Goal: Task Accomplishment & Management: Use online tool/utility

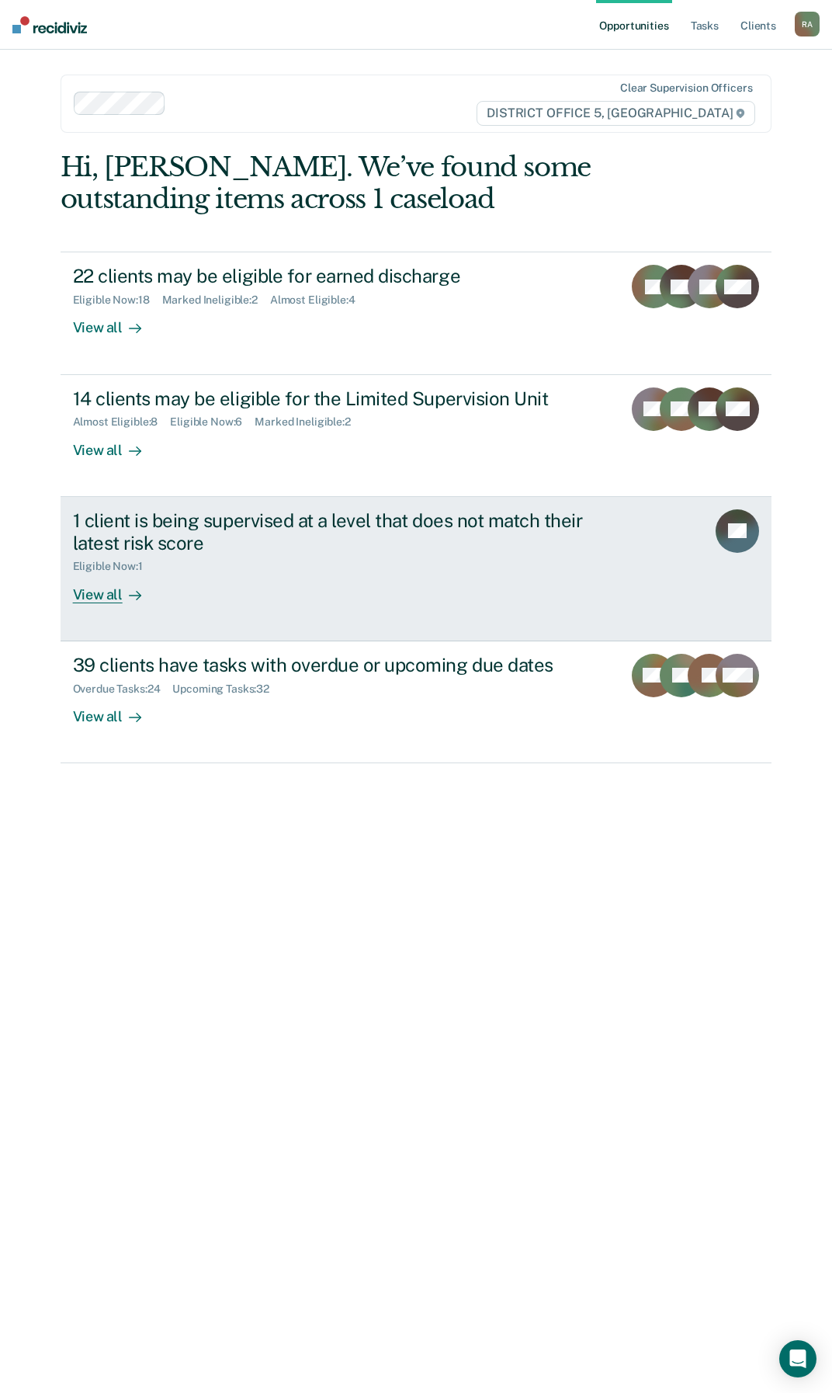
click at [432, 577] on div "1 client is being supervised at a level that does not match their latest risk s…" at bounding box center [364, 556] width 582 height 94
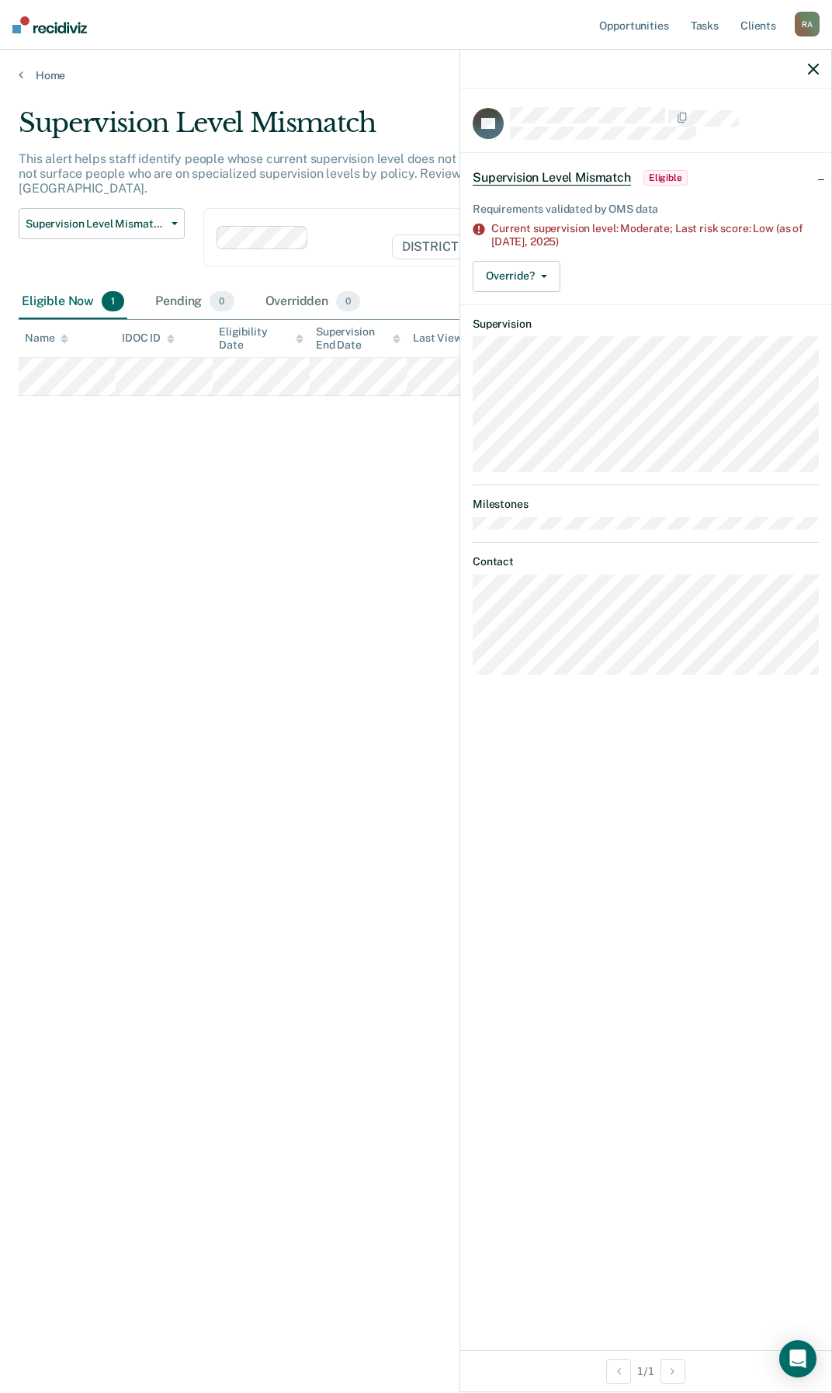
click at [831, 68] on div at bounding box center [645, 69] width 371 height 39
click at [814, 65] on icon "button" at bounding box center [813, 69] width 11 height 11
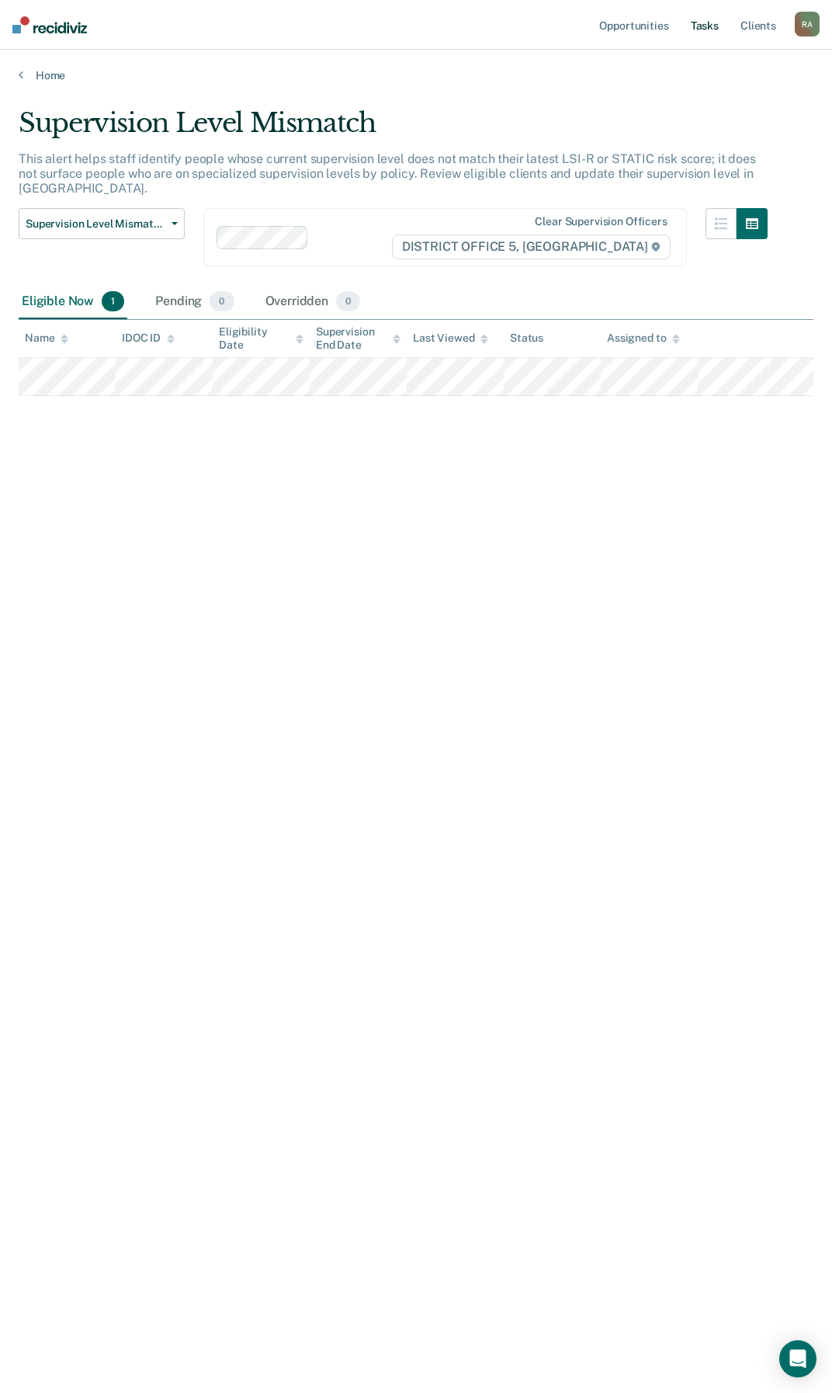
click at [690, 16] on link "Tasks" at bounding box center [705, 25] width 34 height 50
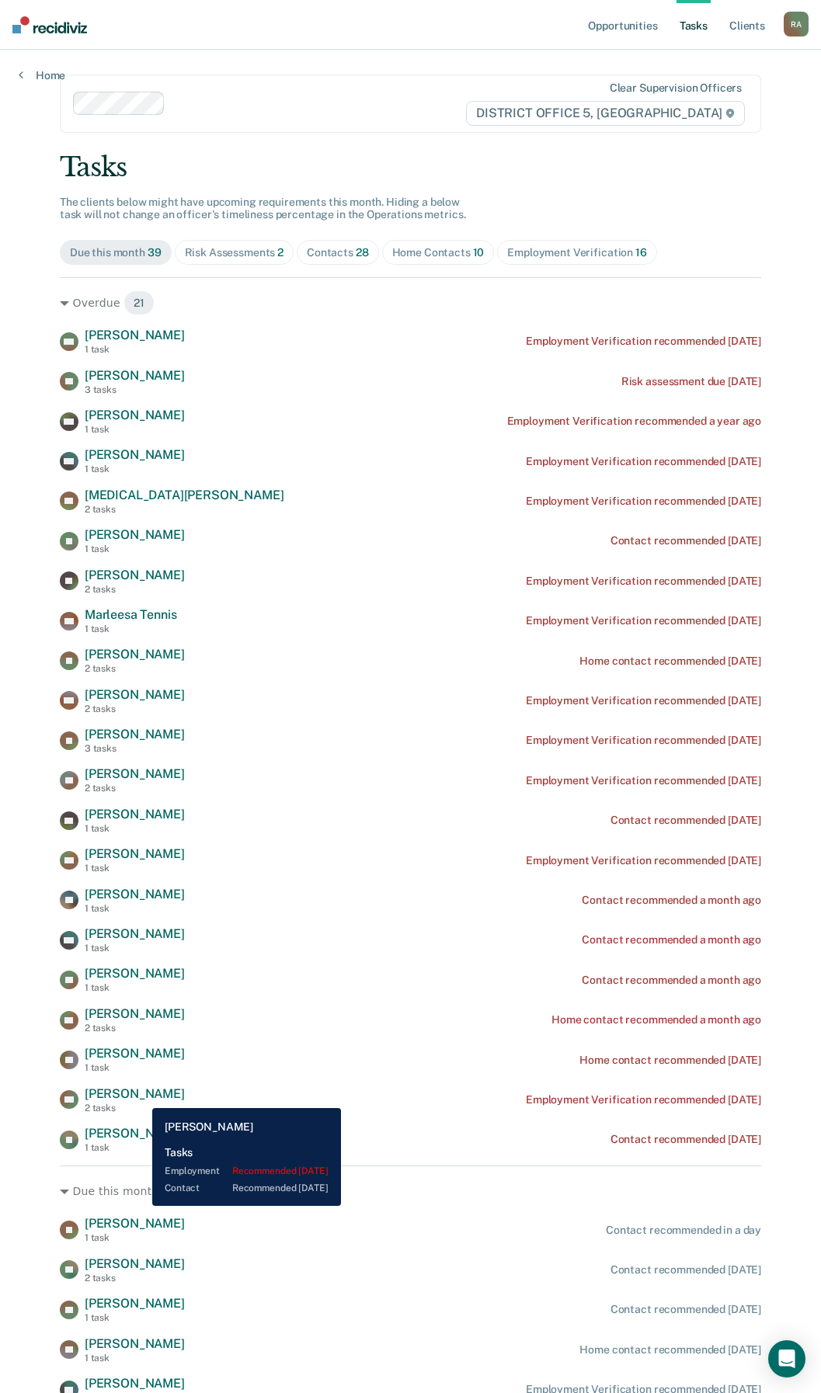
click at [141, 1096] on span "[PERSON_NAME]" at bounding box center [135, 1093] width 100 height 15
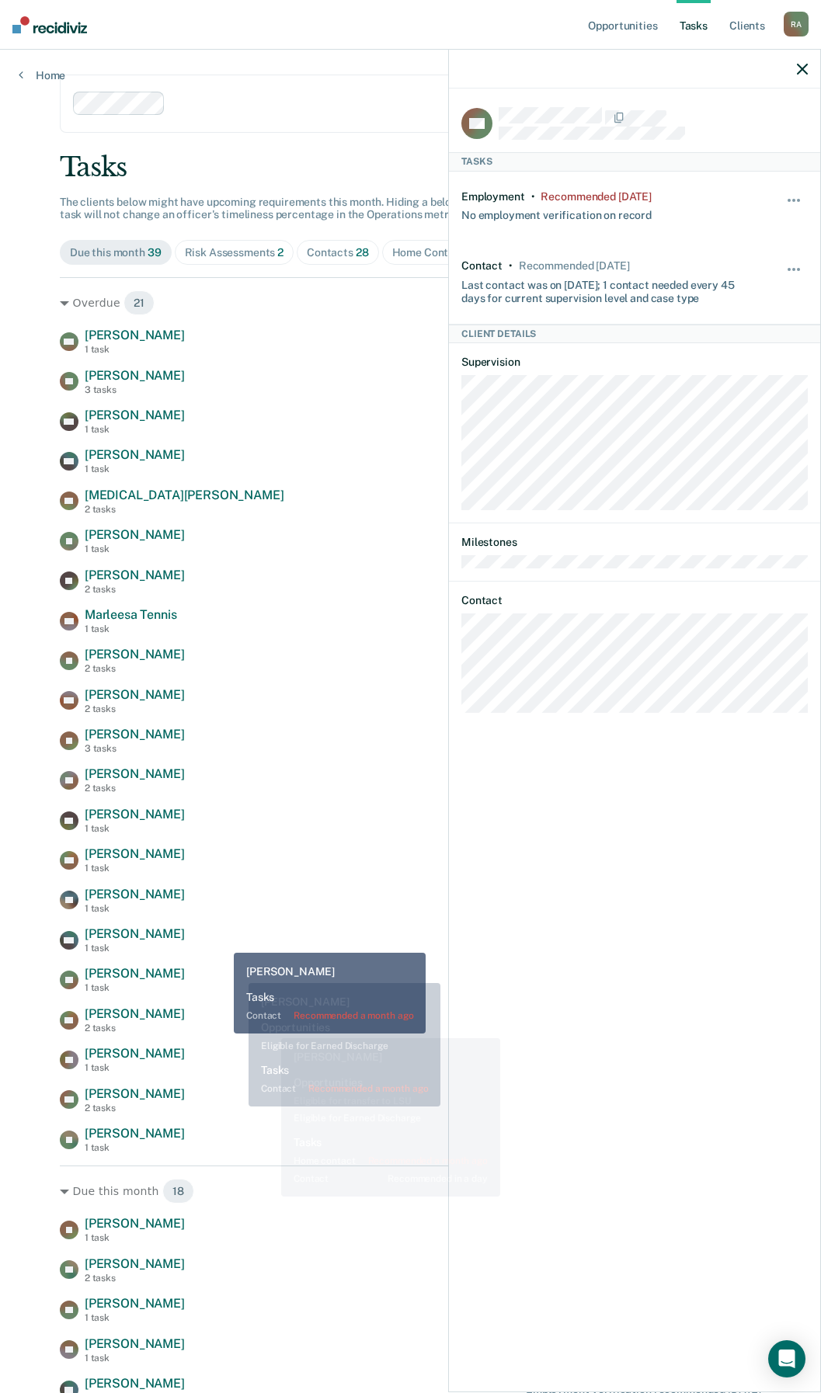
click at [222, 941] on div "AM [PERSON_NAME] 1 task Contact recommended a month ago" at bounding box center [410, 939] width 701 height 27
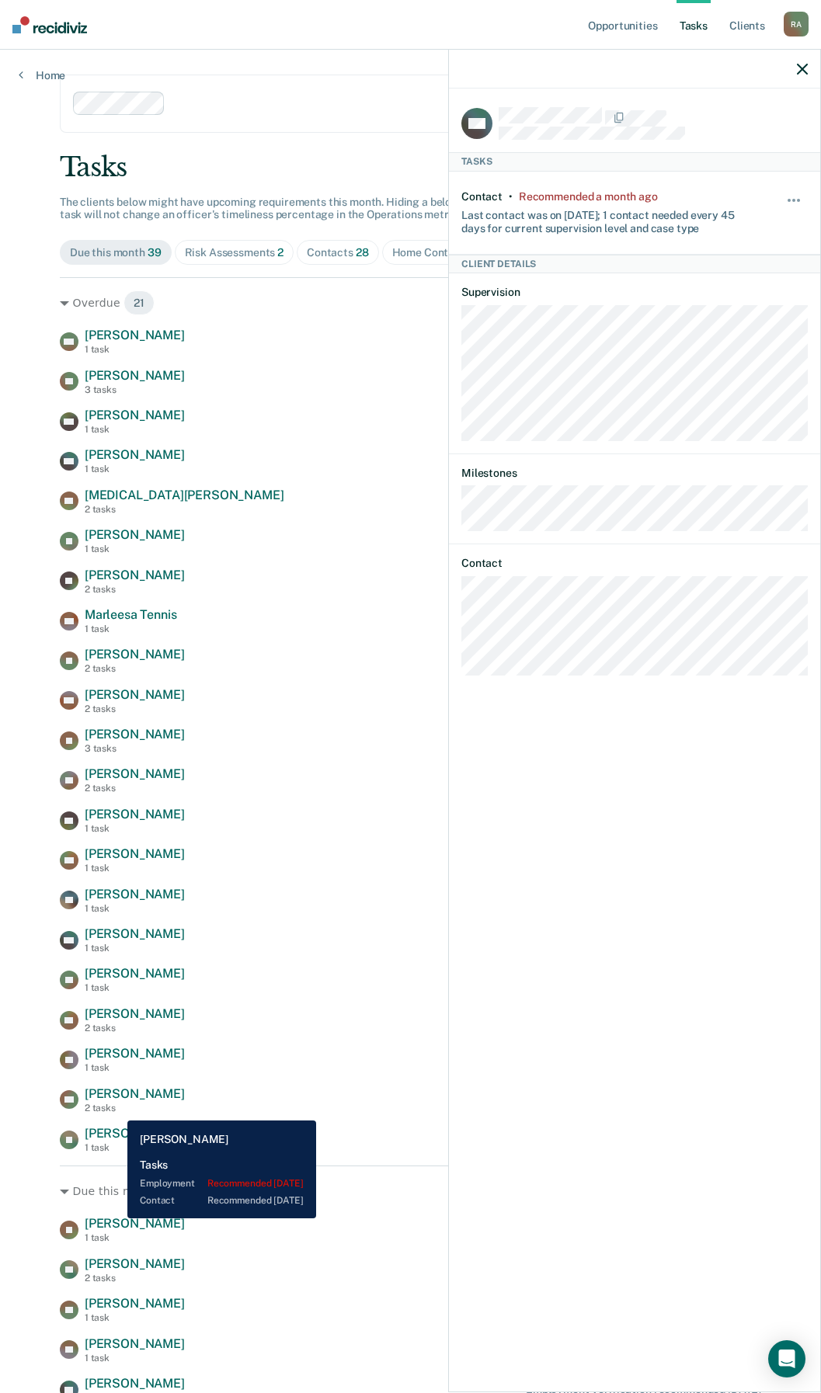
click at [122, 1123] on div "[PERSON_NAME] 1 task Employment Verification recommended [DATE] FT [PERSON_NAME…" at bounding box center [410, 740] width 701 height 825
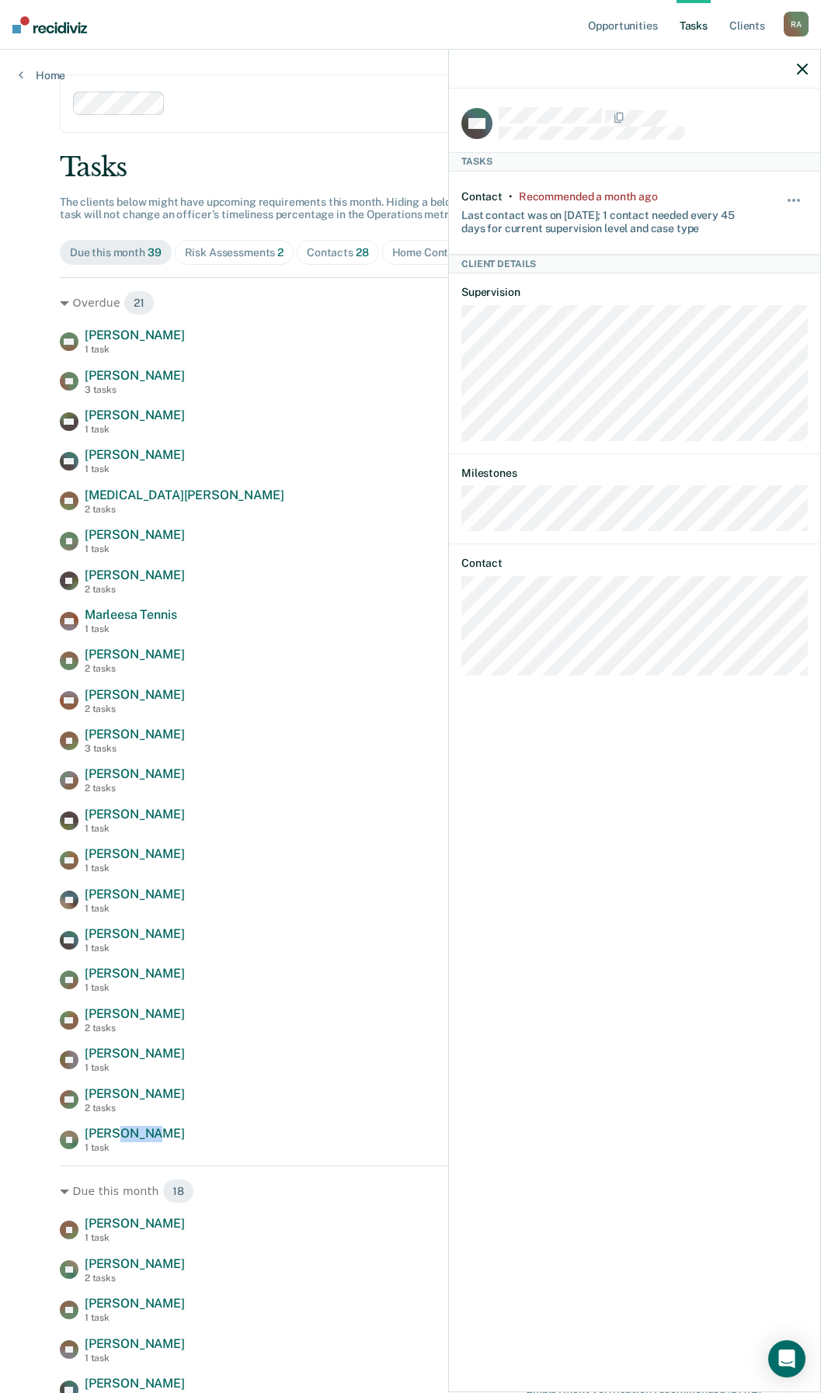
click at [122, 1125] on div "[PERSON_NAME] 1 task Employment Verification recommended [DATE] FT [PERSON_NAME…" at bounding box center [410, 740] width 701 height 825
click at [124, 1130] on span "[PERSON_NAME]" at bounding box center [135, 1133] width 100 height 15
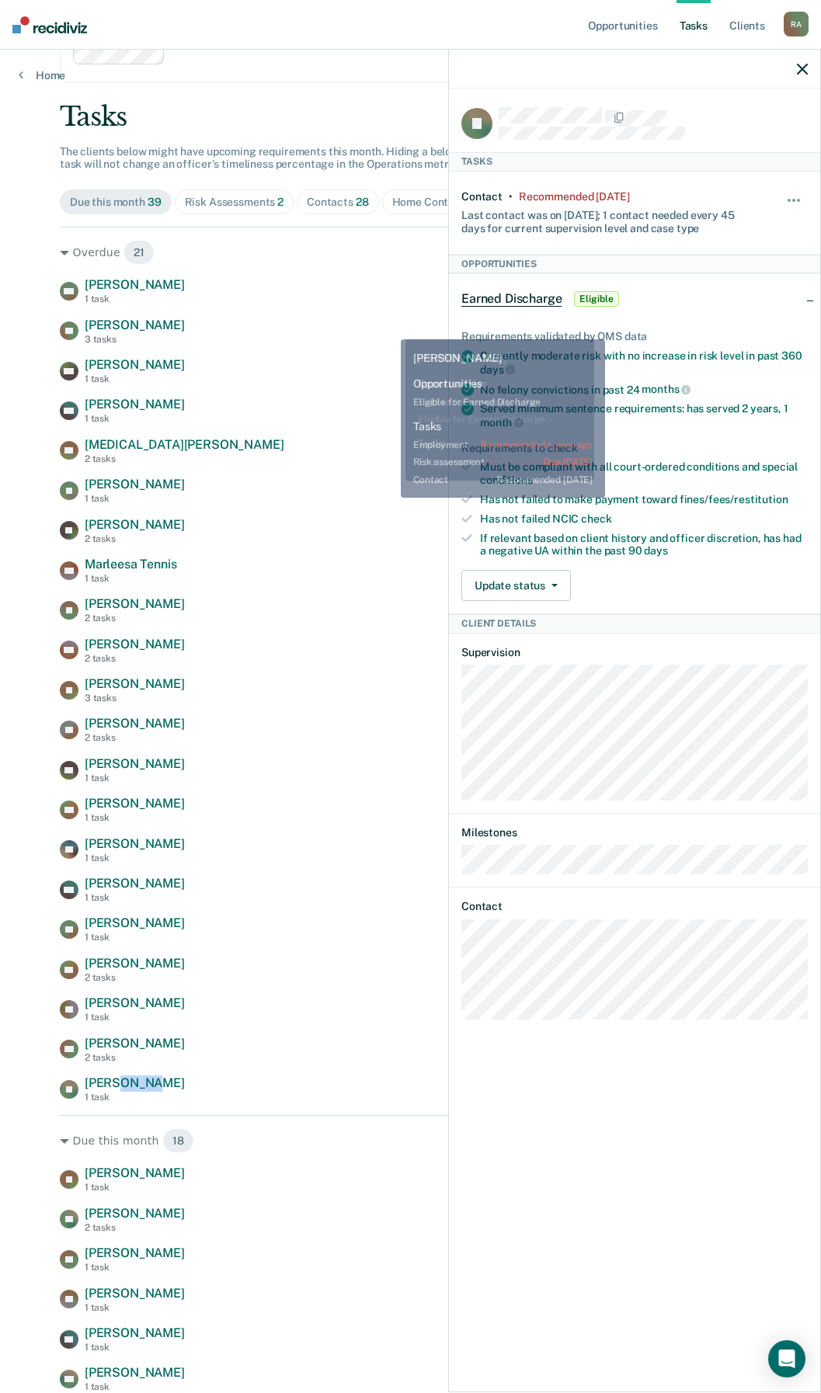
scroll to position [78, 0]
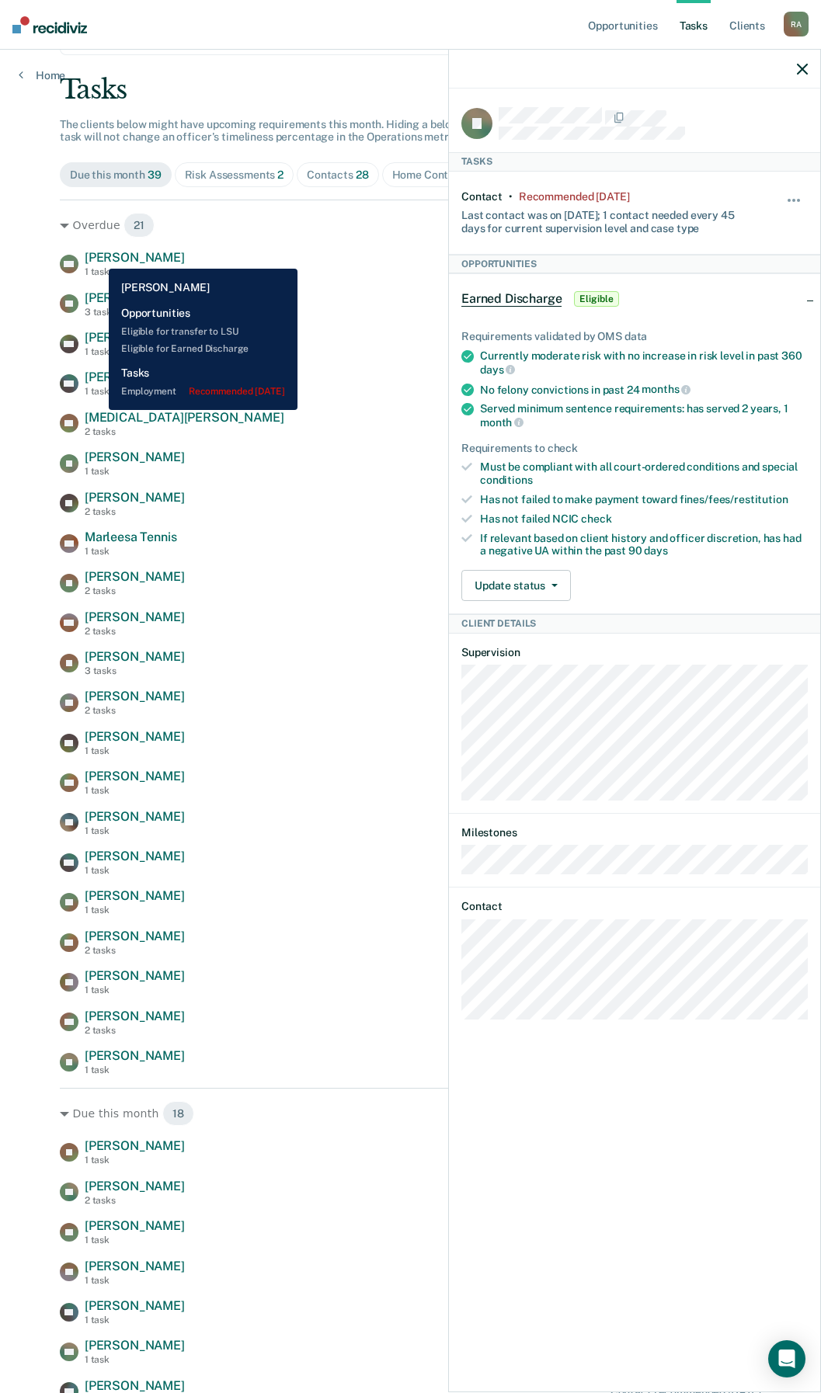
click at [97, 257] on span "[PERSON_NAME]" at bounding box center [135, 257] width 100 height 15
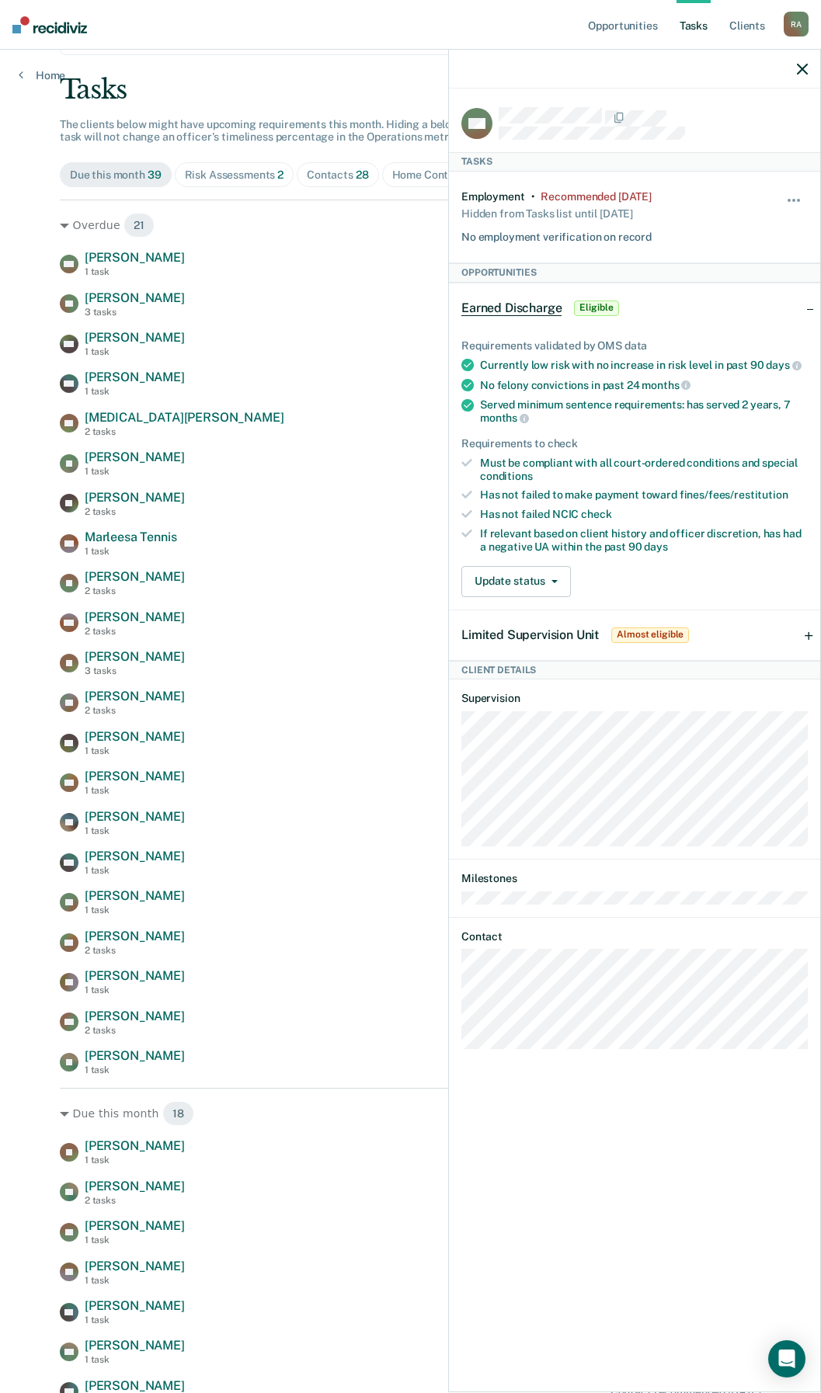
click at [801, 73] on icon "button" at bounding box center [802, 69] width 11 height 11
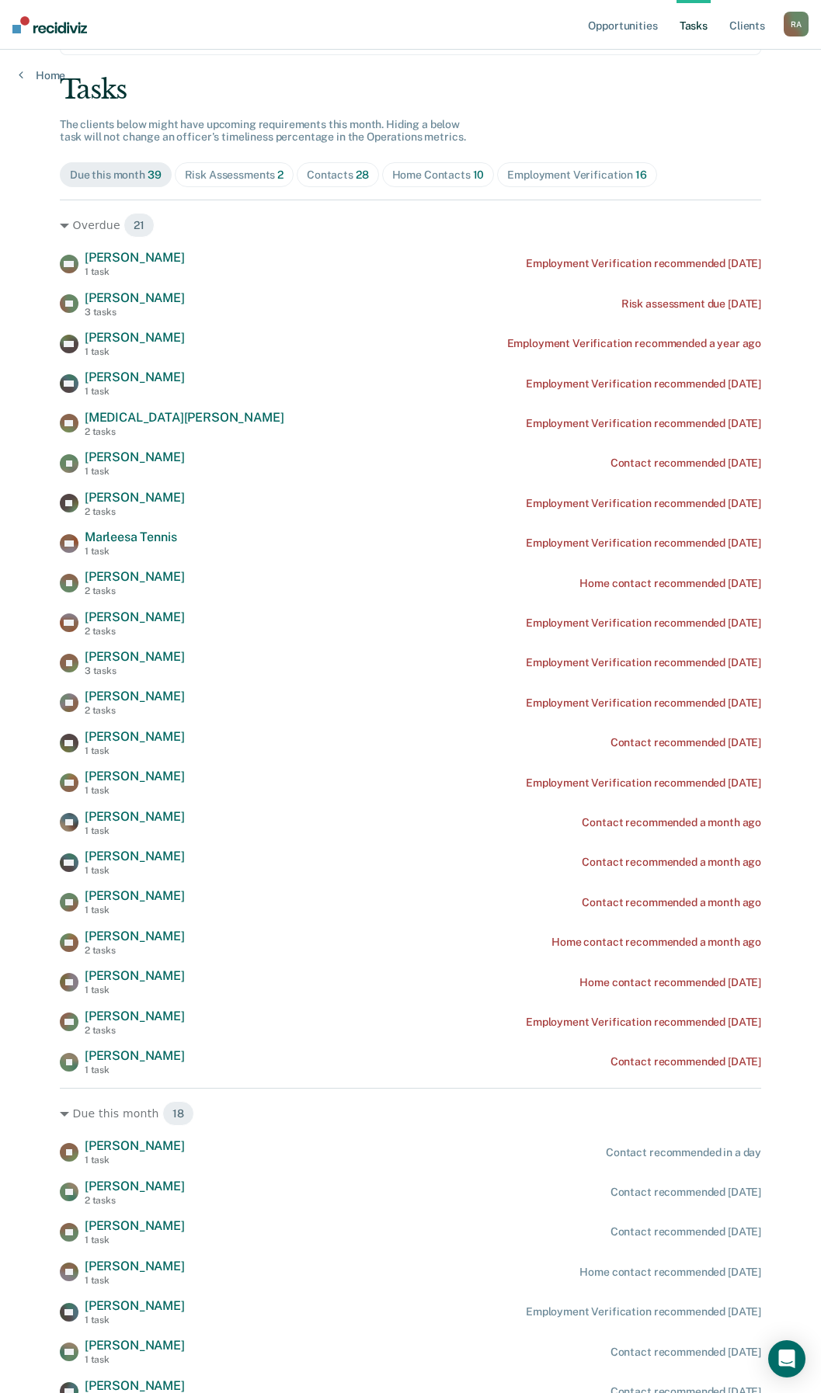
click at [426, 177] on div "Home Contacts 10" at bounding box center [438, 174] width 92 height 13
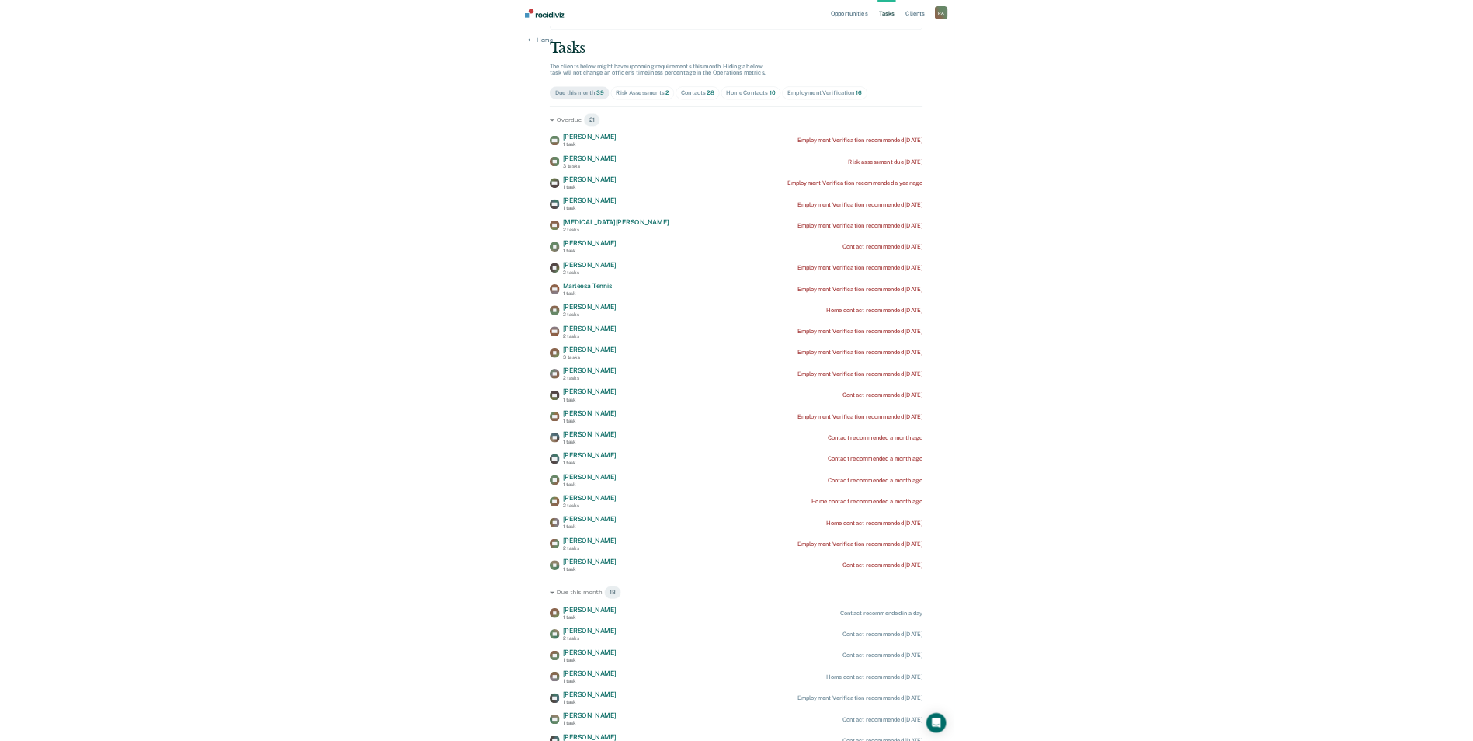
scroll to position [0, 0]
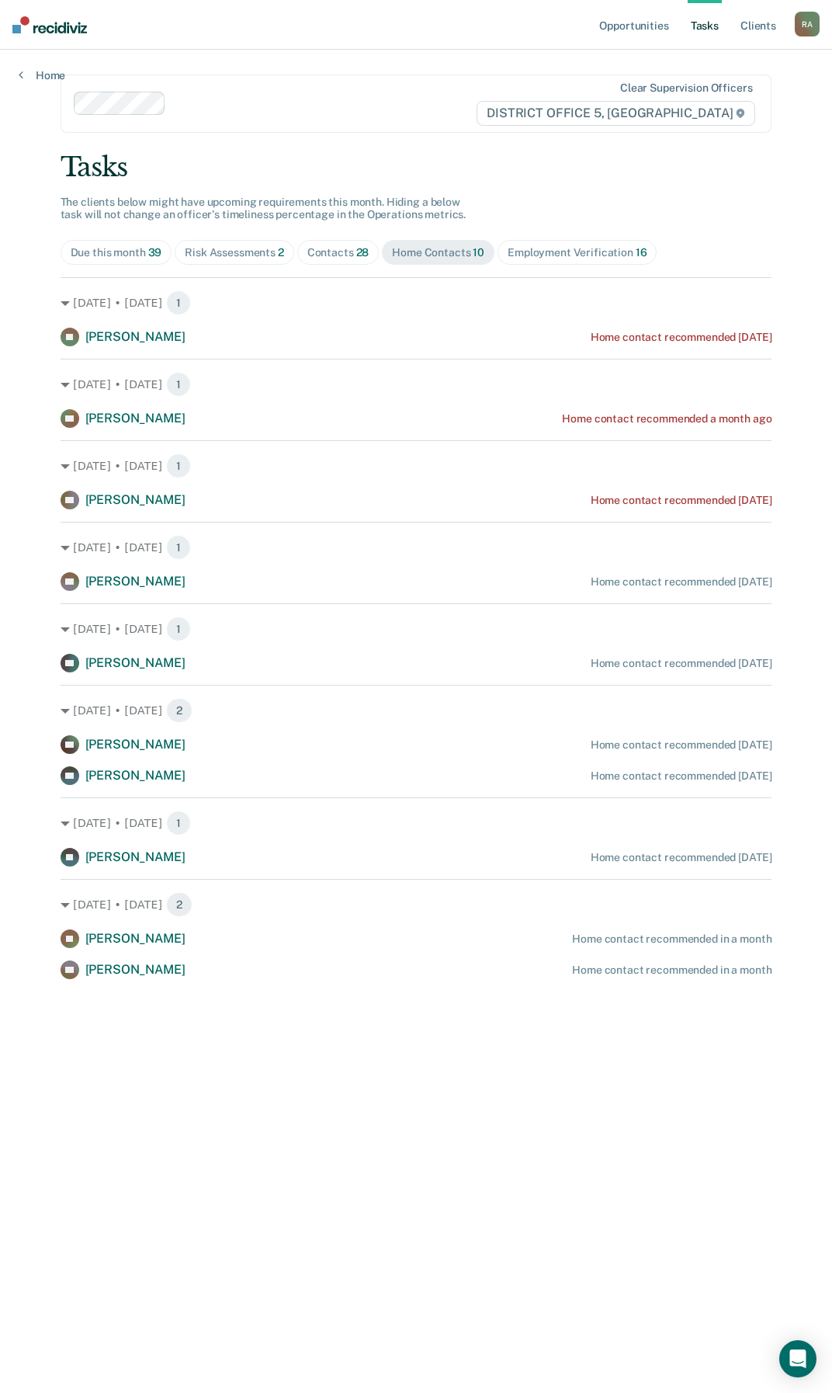
click at [335, 248] on div "Contacts 28" at bounding box center [338, 252] width 62 height 13
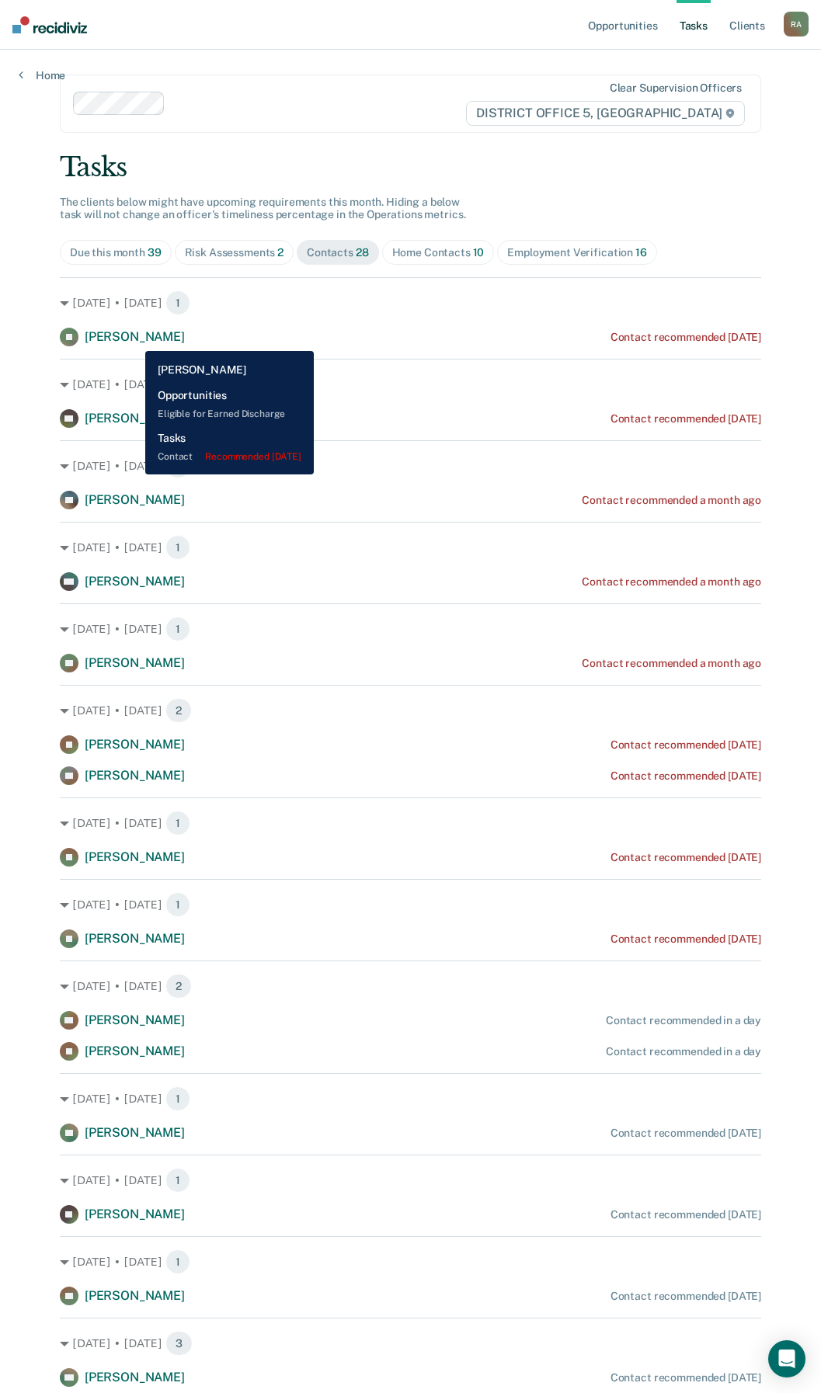
click at [134, 339] on span "[PERSON_NAME]" at bounding box center [135, 336] width 100 height 15
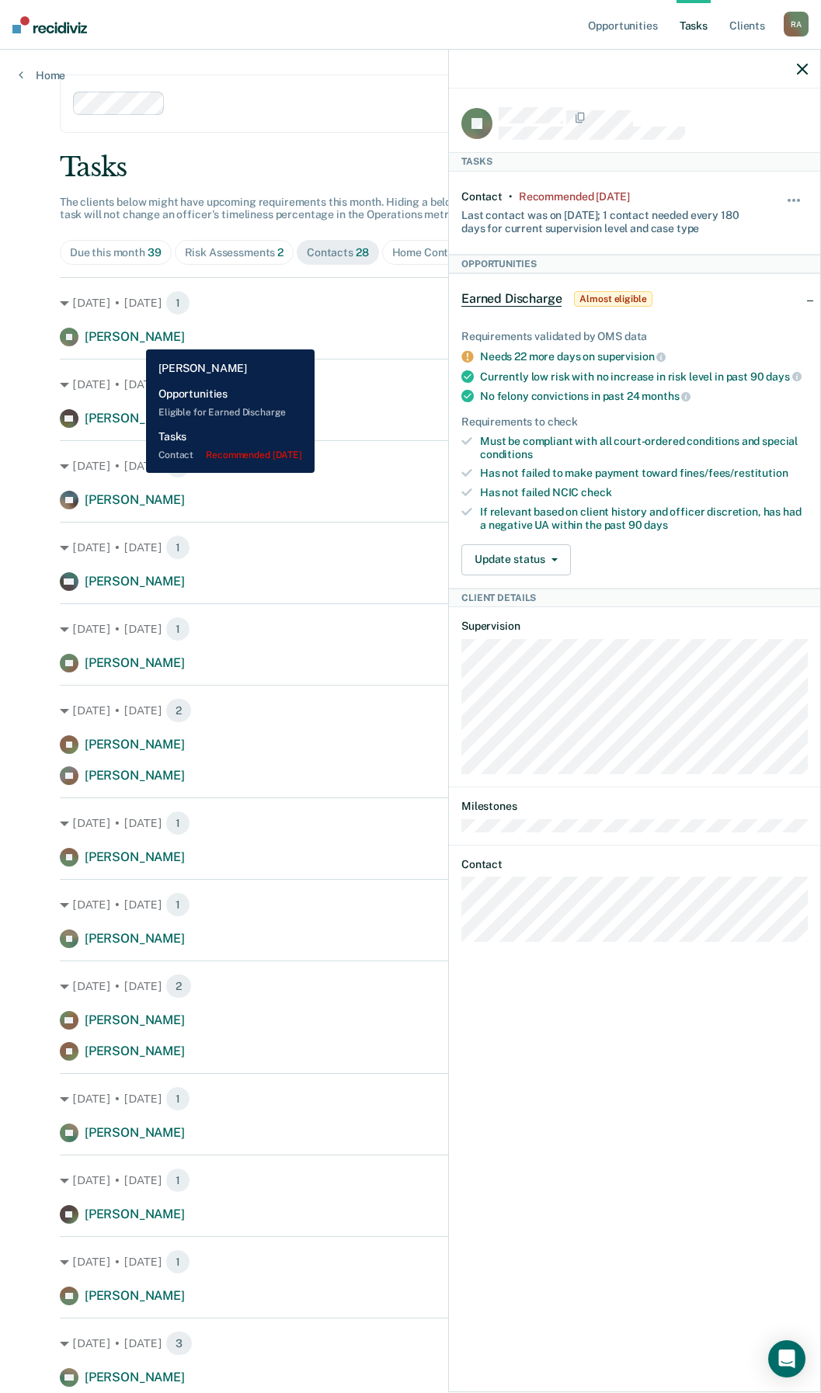
click at [134, 338] on span "[PERSON_NAME]" at bounding box center [135, 336] width 100 height 15
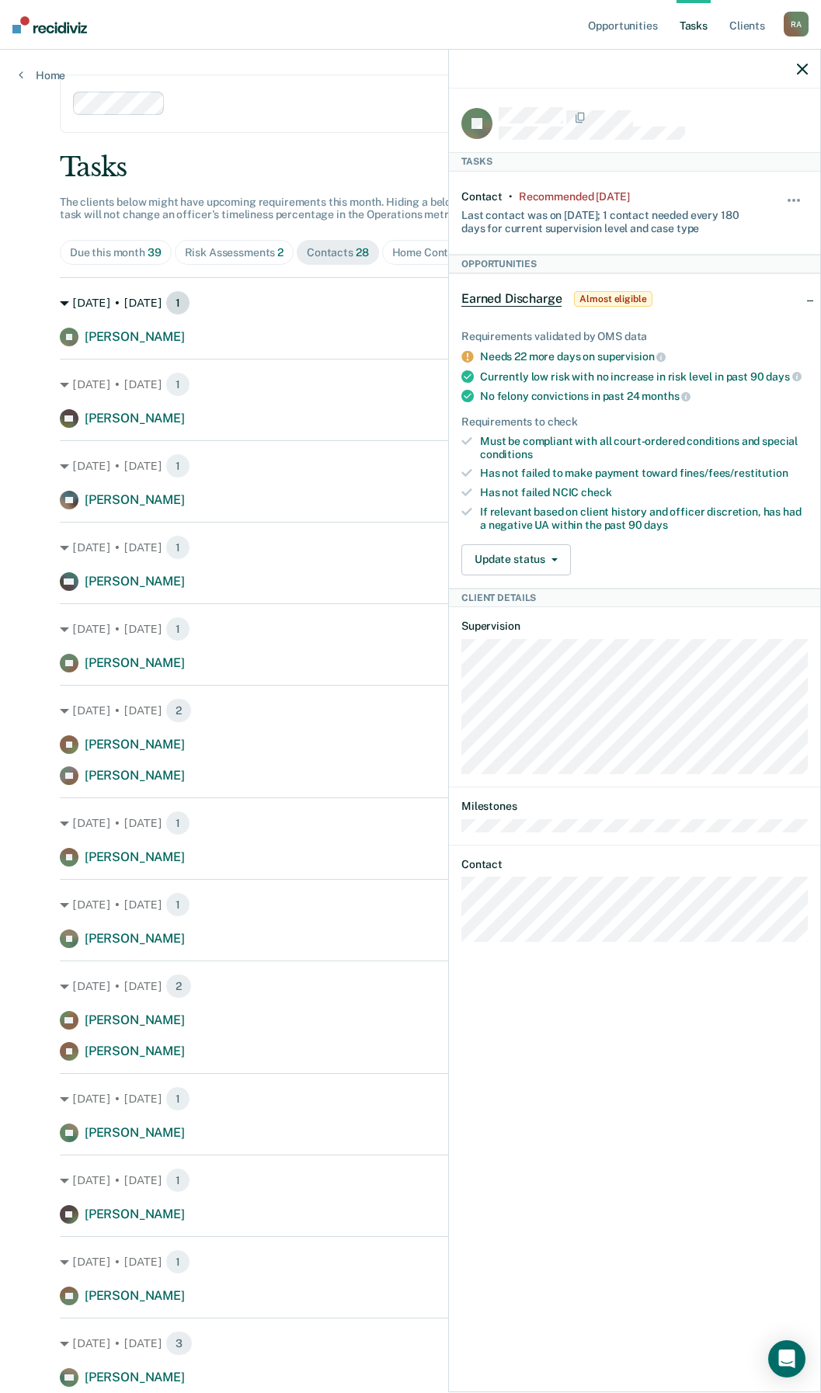
click at [255, 310] on div "[DATE] • [DATE] 1" at bounding box center [410, 302] width 701 height 25
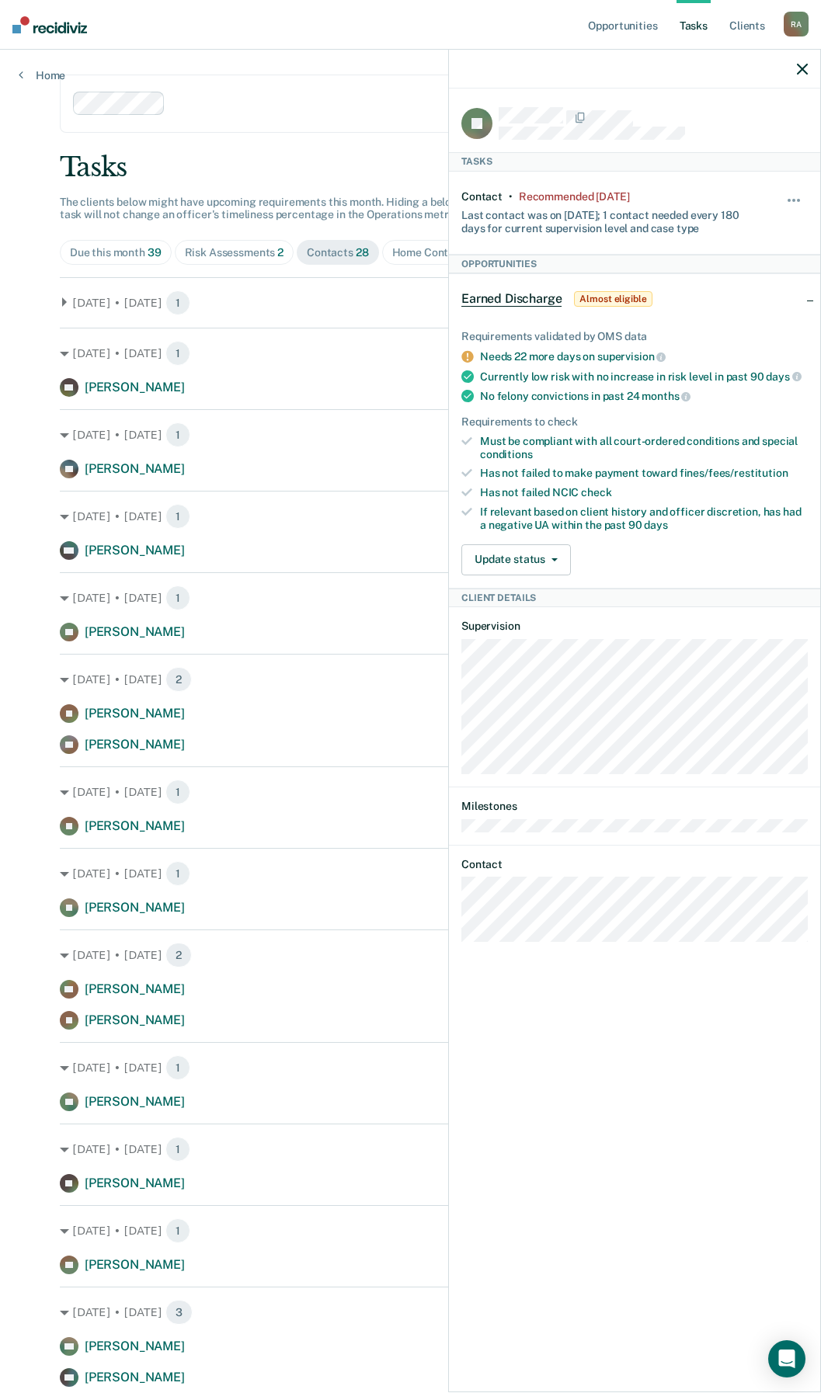
click at [800, 71] on icon "button" at bounding box center [802, 69] width 11 height 11
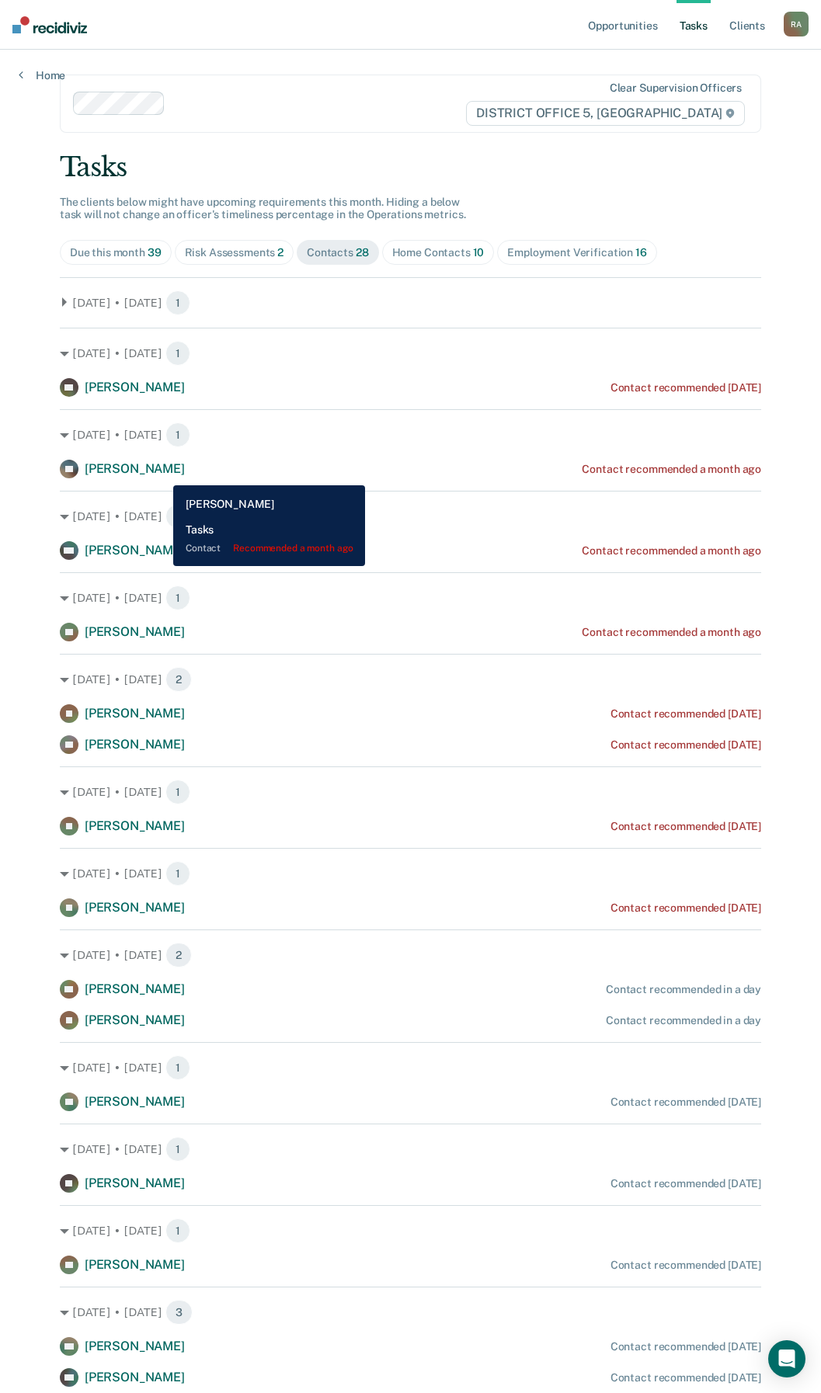
click at [161, 474] on span "[PERSON_NAME]" at bounding box center [135, 468] width 100 height 15
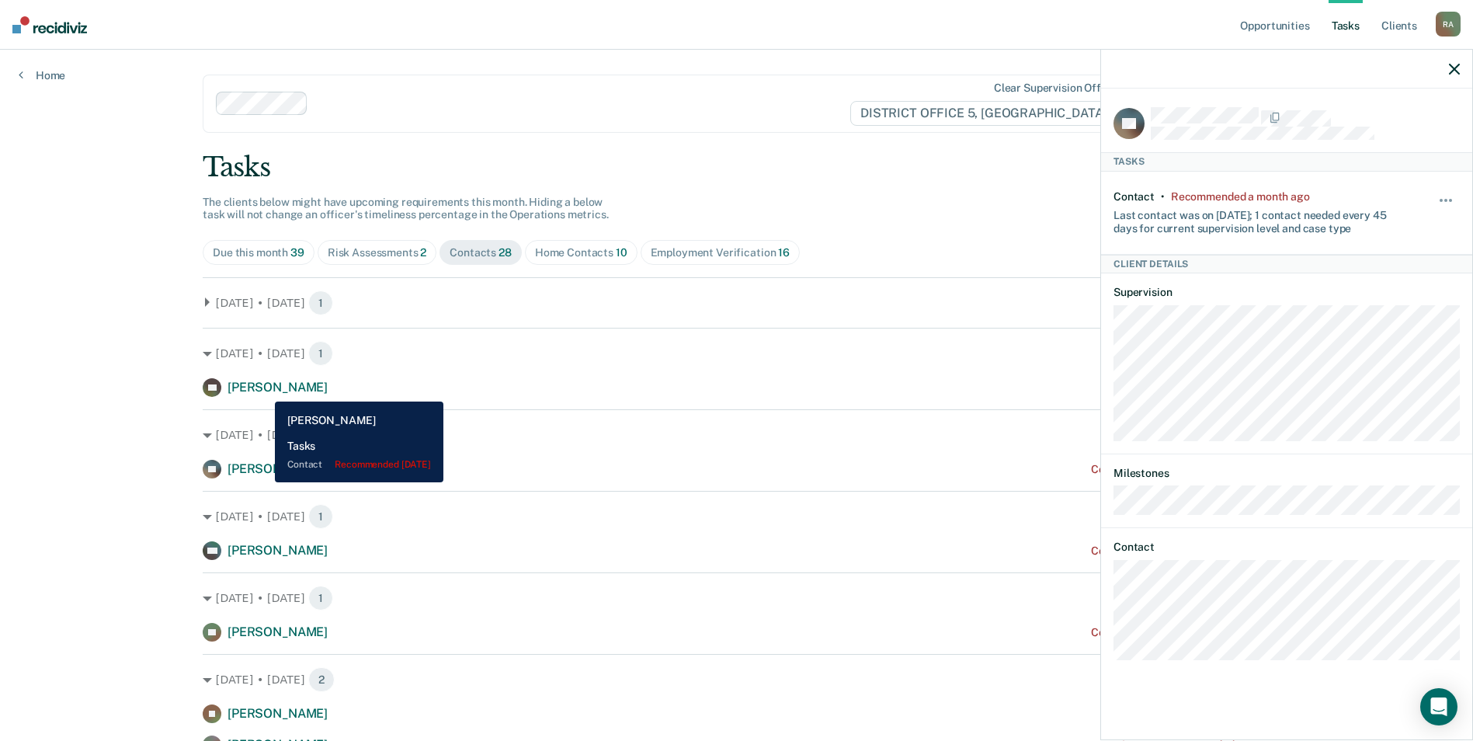
click at [263, 390] on span "[PERSON_NAME]" at bounding box center [277, 387] width 100 height 15
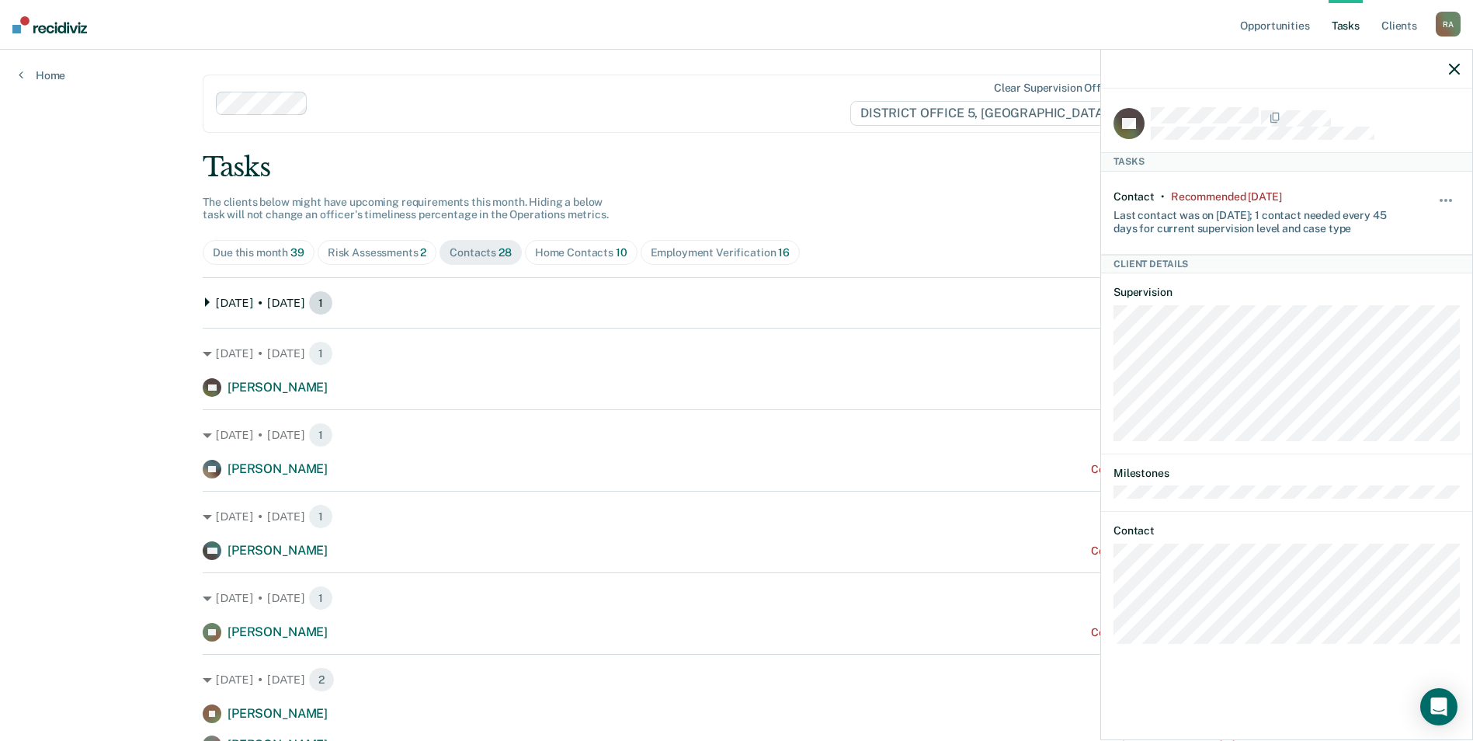
click at [203, 304] on icon at bounding box center [207, 301] width 9 height 9
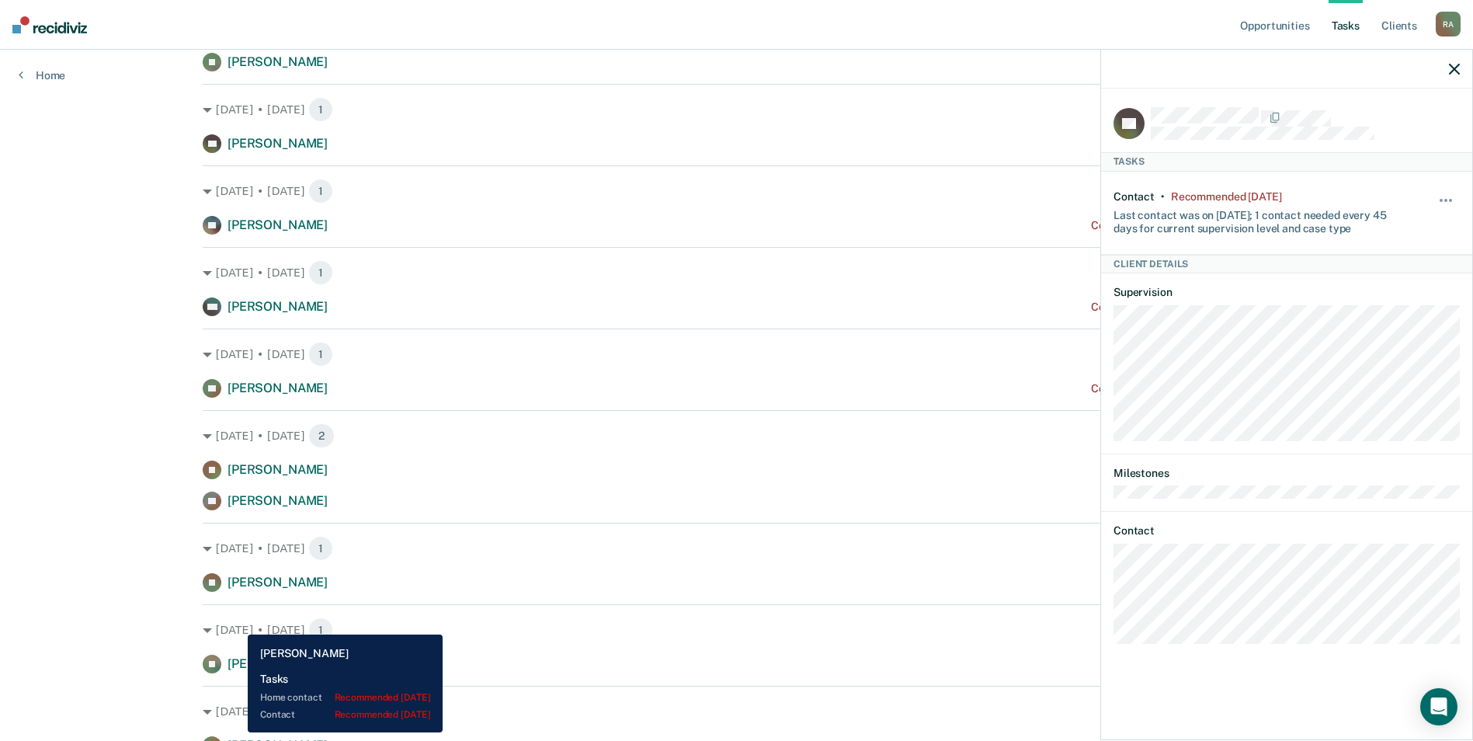
scroll to position [311, 0]
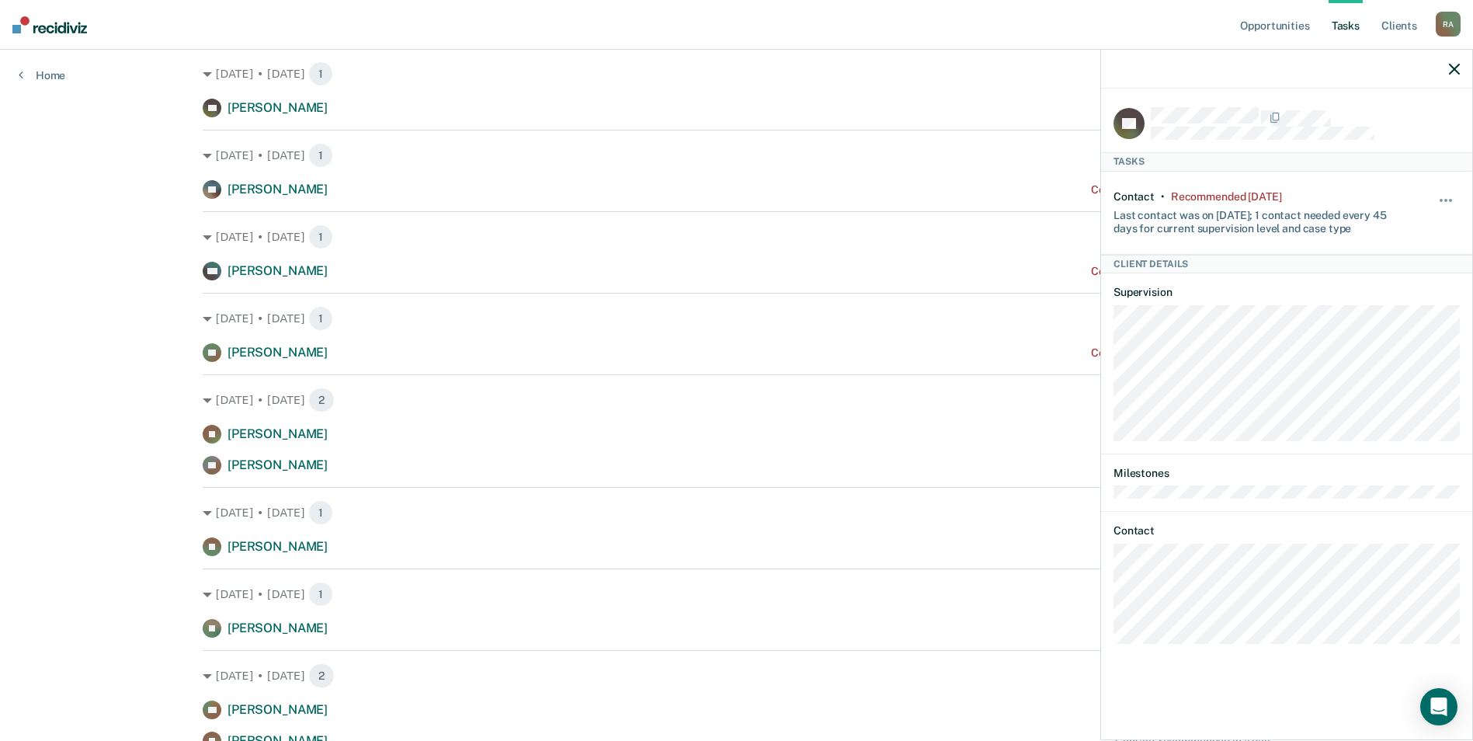
click at [831, 71] on icon "button" at bounding box center [1454, 69] width 11 height 11
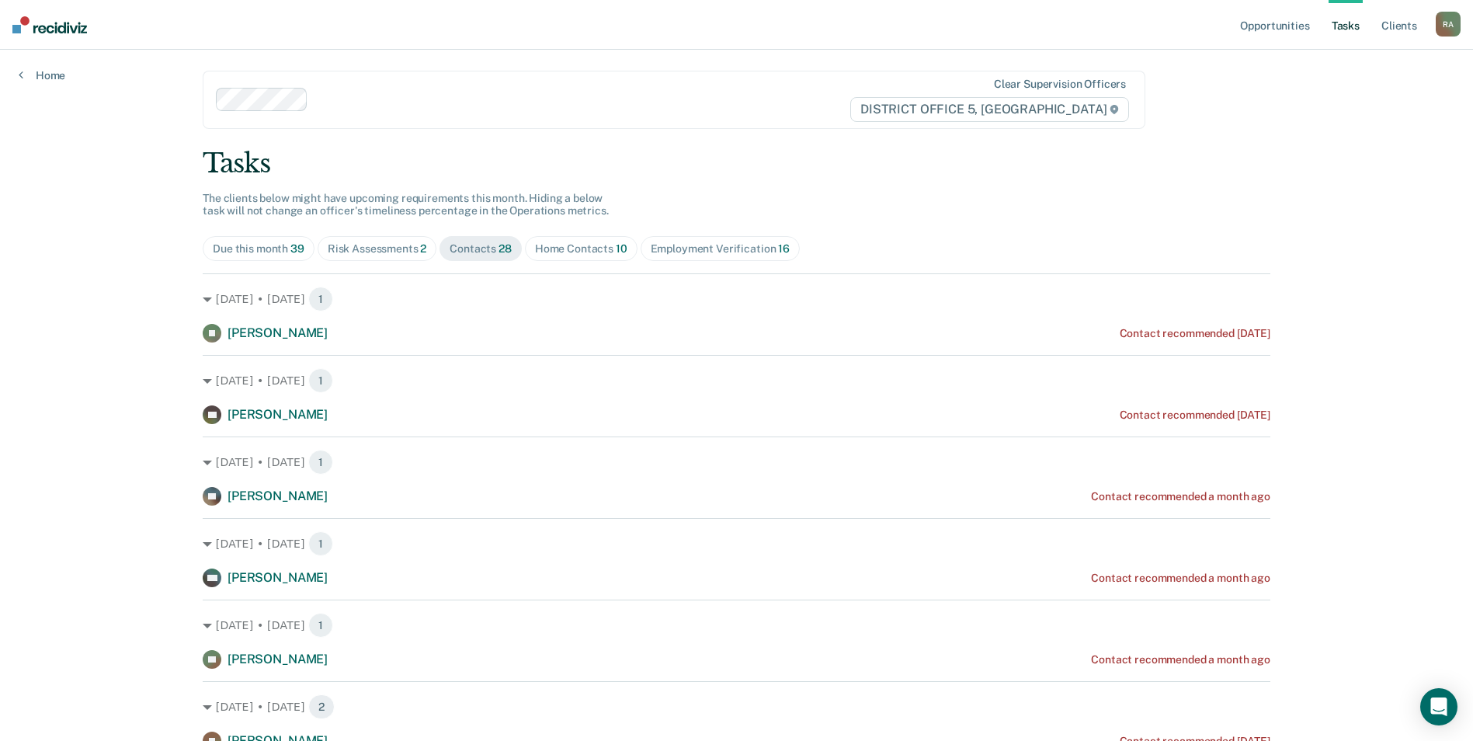
scroll to position [0, 0]
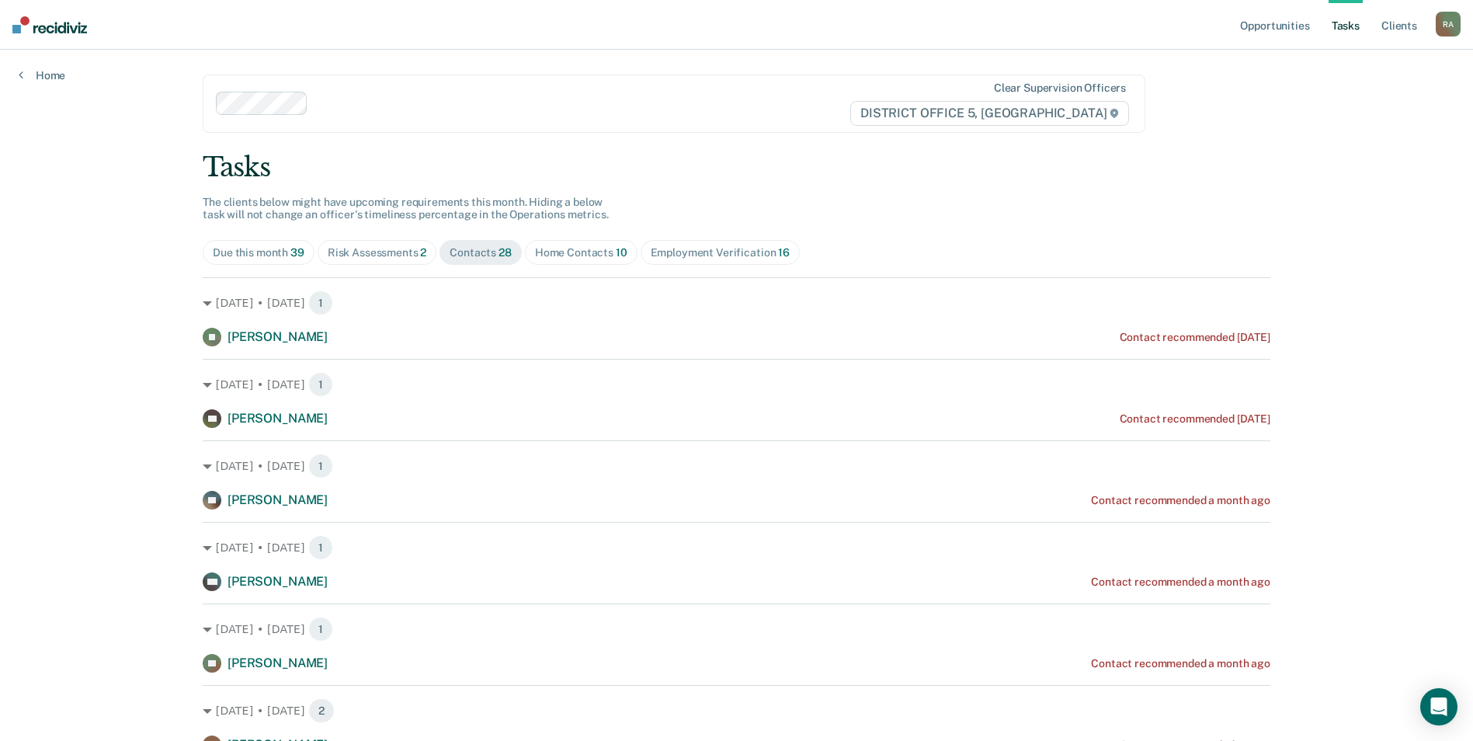
click at [689, 247] on div "Employment Verification 16" at bounding box center [720, 252] width 139 height 13
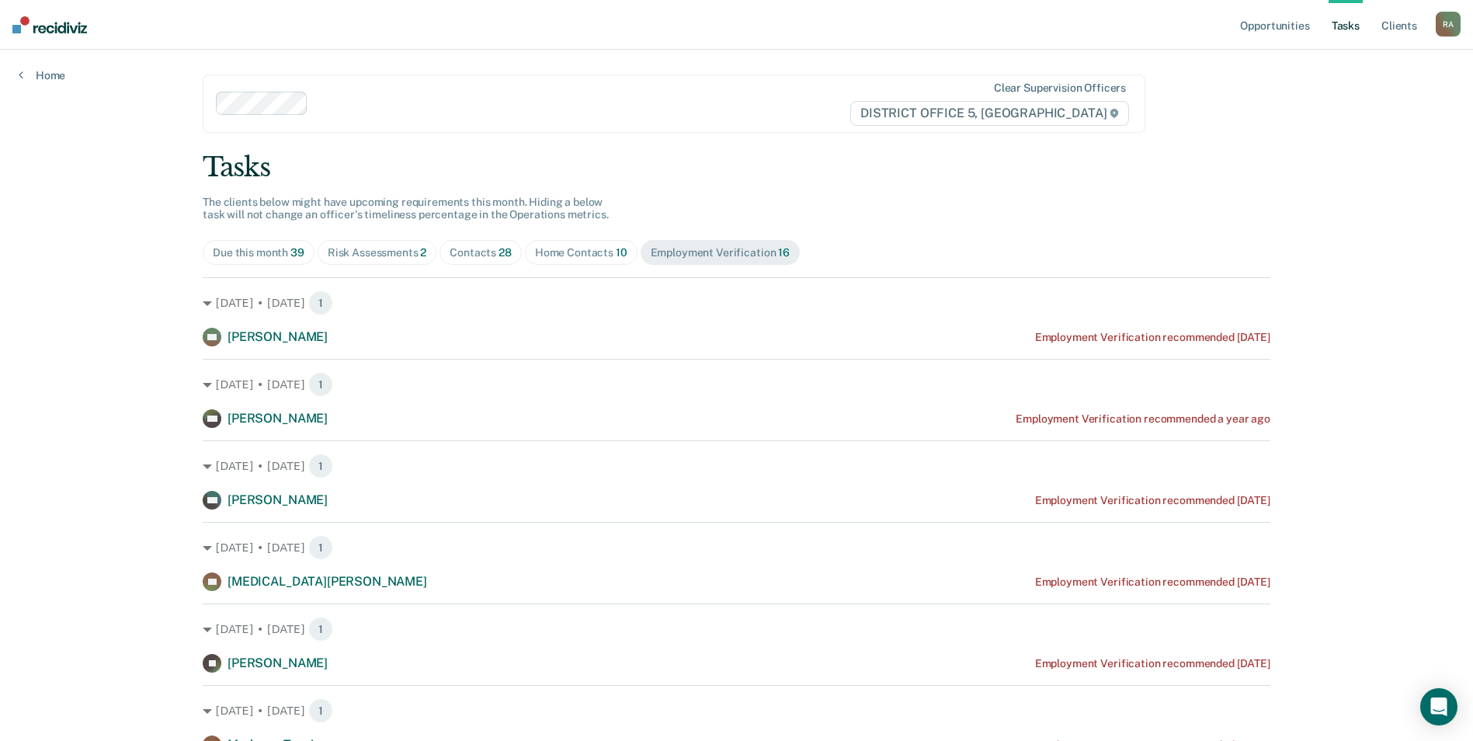
click at [498, 246] on span "28" at bounding box center [504, 252] width 13 height 12
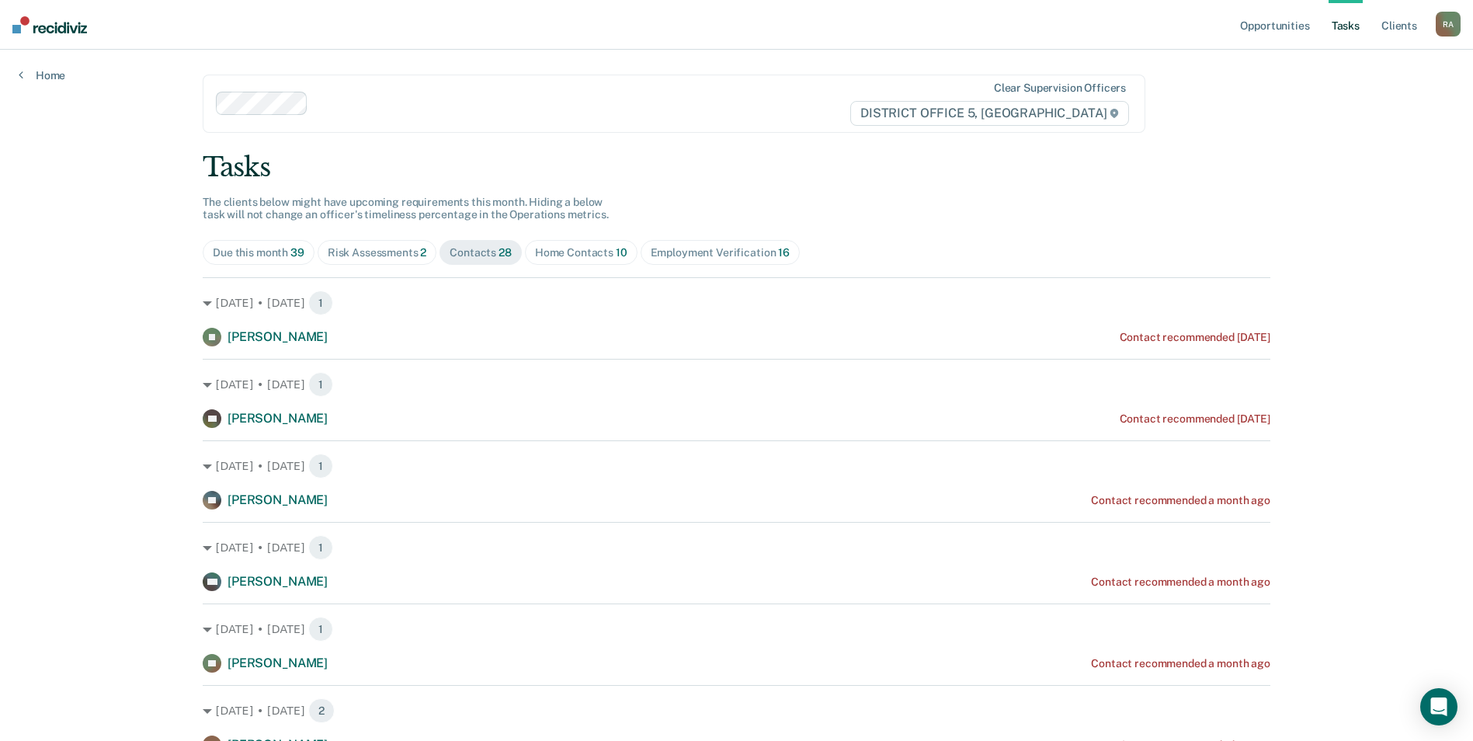
click at [274, 251] on div "Due this month 39" at bounding box center [259, 252] width 92 height 13
